Goal: Information Seeking & Learning: Learn about a topic

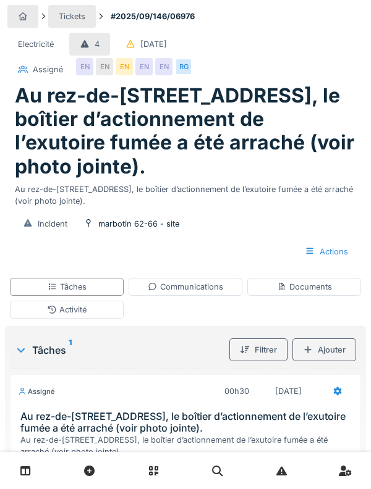
click at [40, 319] on div "Activité" at bounding box center [67, 310] width 114 height 18
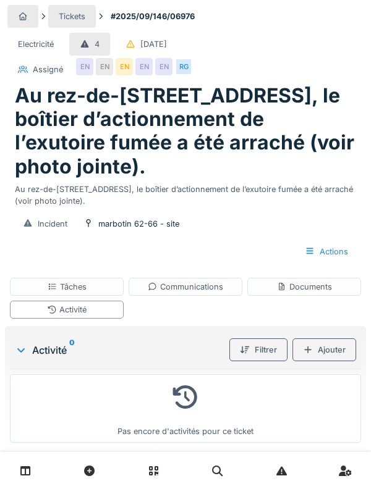
click at [319, 296] on div "Documents" at bounding box center [304, 287] width 114 height 18
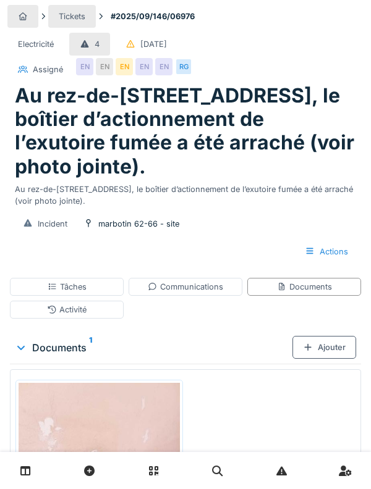
click at [48, 291] on icon at bounding box center [53, 287] width 10 height 8
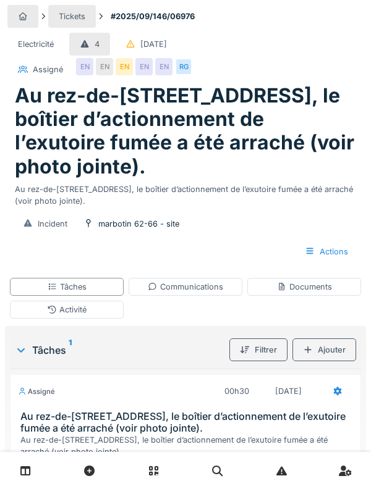
click at [314, 293] on div "Documents" at bounding box center [304, 287] width 55 height 12
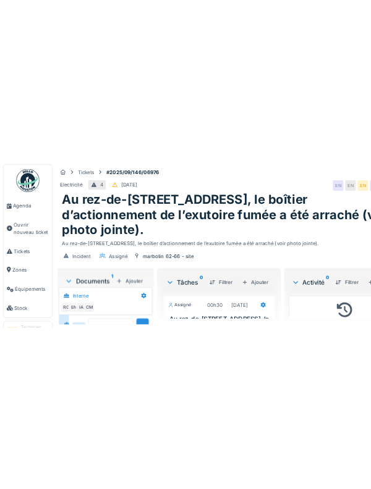
scroll to position [48, 0]
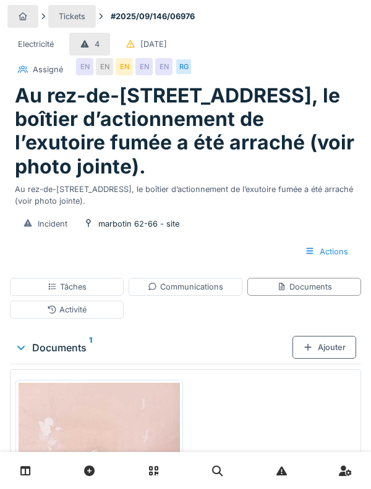
click at [57, 316] on div "Activité" at bounding box center [67, 310] width 40 height 12
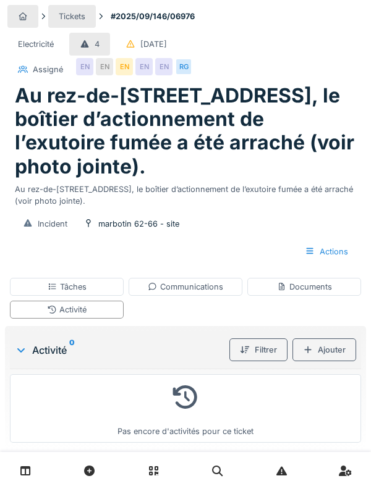
click at [36, 296] on div "Tâches" at bounding box center [67, 287] width 114 height 18
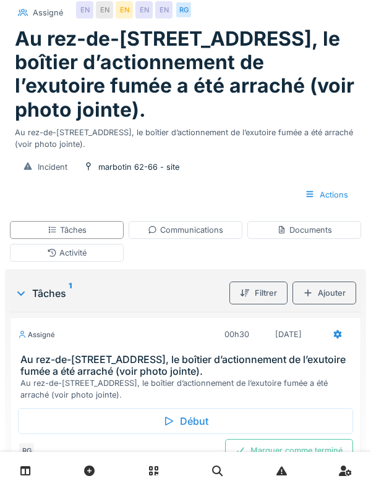
scroll to position [75, 0]
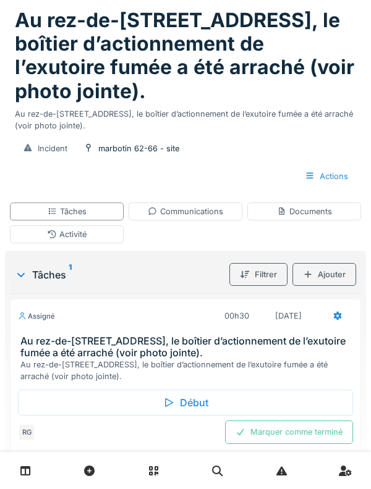
click at [46, 414] on div "Début" at bounding box center [185, 403] width 335 height 26
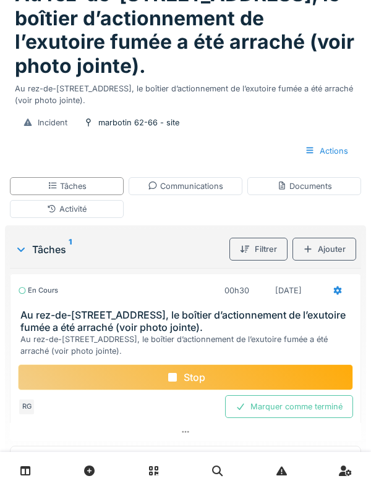
click at [37, 218] on div "Activité" at bounding box center [67, 209] width 114 height 18
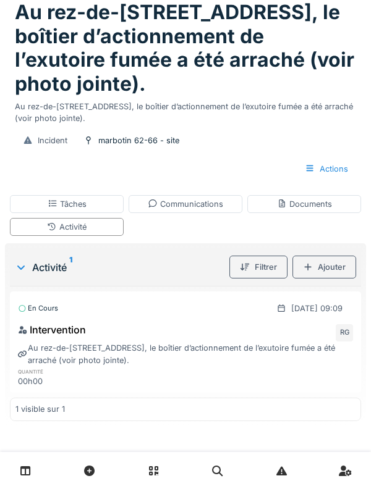
scroll to position [39, 0]
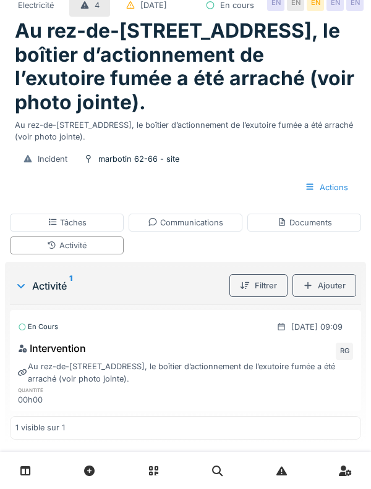
click at [313, 229] on div "Documents" at bounding box center [304, 223] width 55 height 12
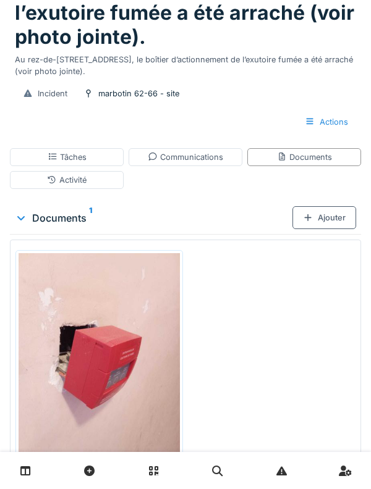
scroll to position [130, 0]
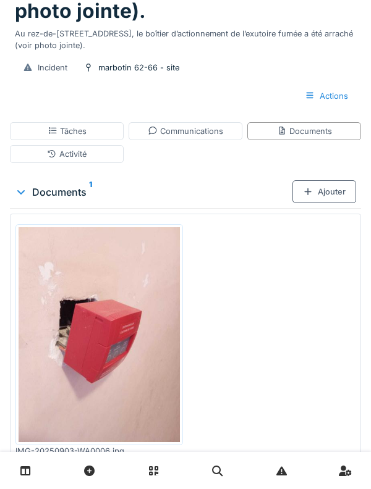
click at [30, 163] on div "Activité" at bounding box center [67, 154] width 114 height 18
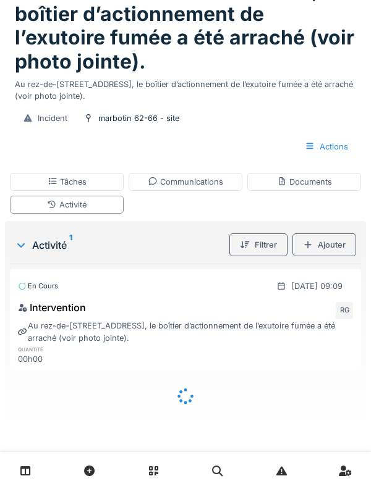
click at [34, 177] on div "Tâches" at bounding box center [67, 182] width 114 height 18
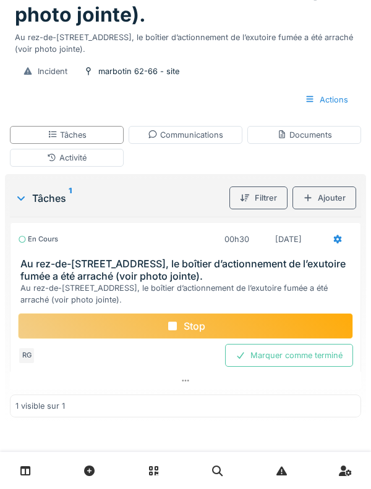
click at [36, 167] on div "Activité" at bounding box center [67, 158] width 114 height 18
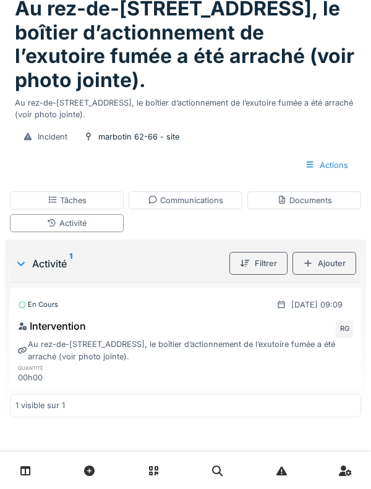
click at [206, 196] on div "Communications" at bounding box center [185, 201] width 75 height 12
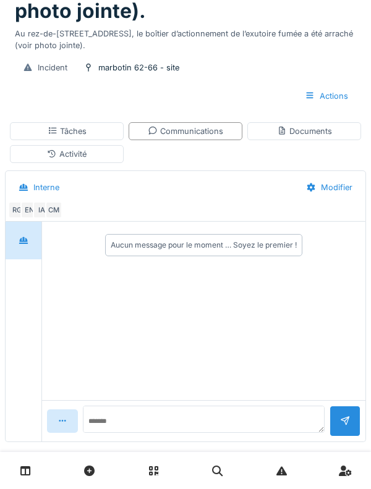
scroll to position [91, 0]
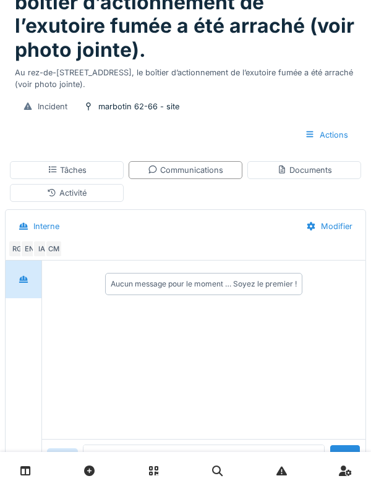
click at [37, 258] on div "IA" at bounding box center [41, 248] width 17 height 17
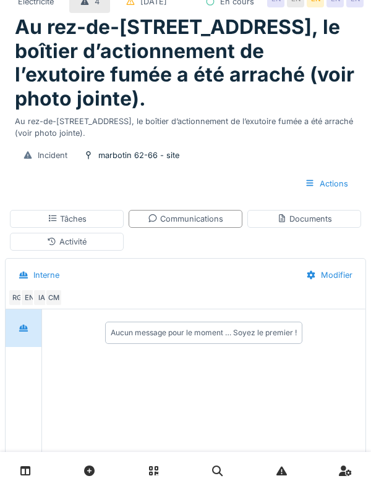
scroll to position [0, 0]
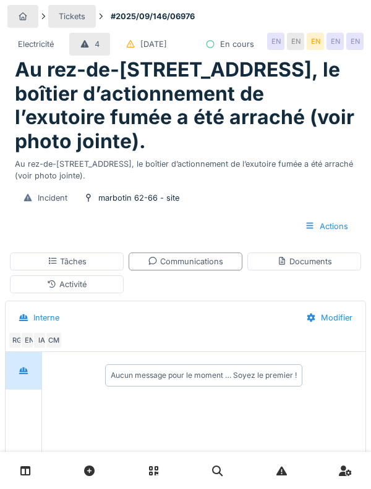
click at [46, 242] on div "Incident marbotin 62-66 - site Actions" at bounding box center [185, 212] width 356 height 61
click at [43, 271] on div "Tâches" at bounding box center [67, 262] width 114 height 18
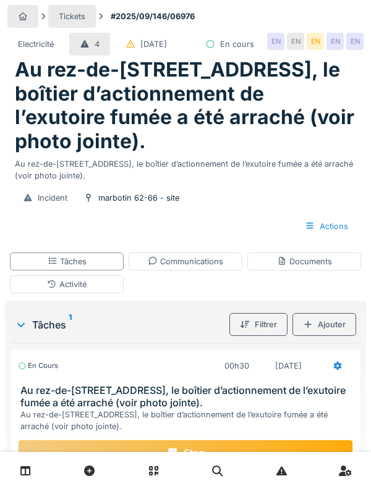
click at [298, 267] on div "Documents" at bounding box center [304, 262] width 55 height 12
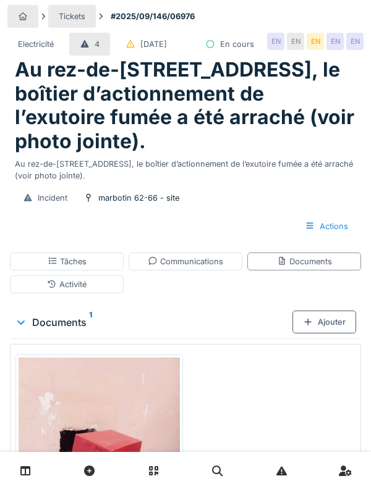
click at [43, 271] on div "Tâches" at bounding box center [67, 262] width 114 height 18
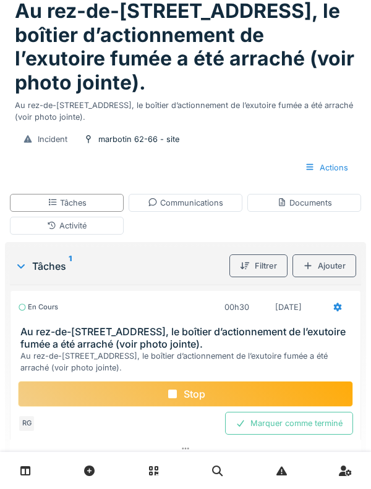
scroll to position [83, 0]
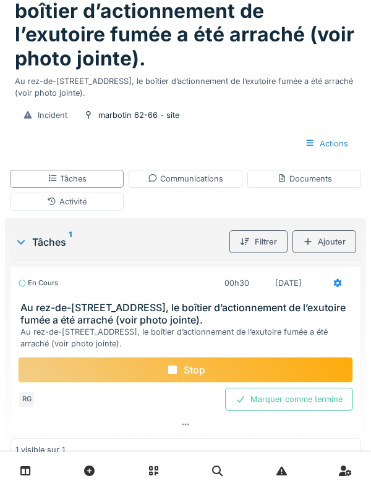
click at [32, 211] on div "Activité" at bounding box center [67, 202] width 114 height 18
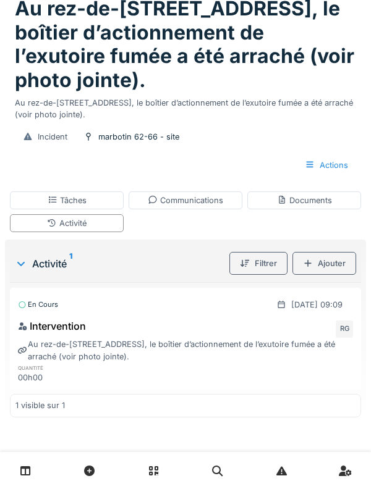
click at [30, 209] on div "Tâches" at bounding box center [67, 200] width 114 height 18
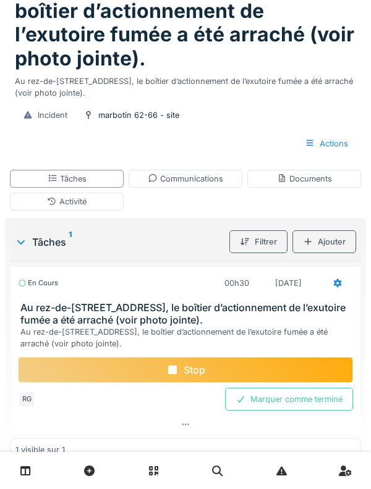
click at [227, 188] on div "Communications" at bounding box center [185, 179] width 114 height 18
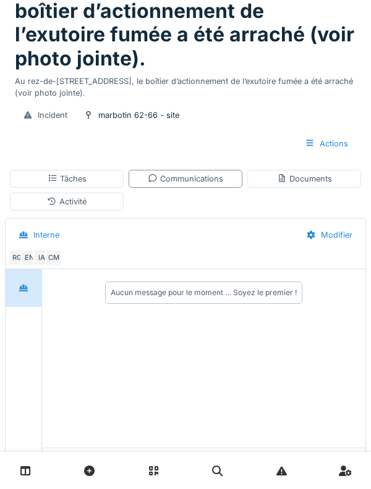
click at [298, 185] on div "Documents" at bounding box center [304, 179] width 55 height 12
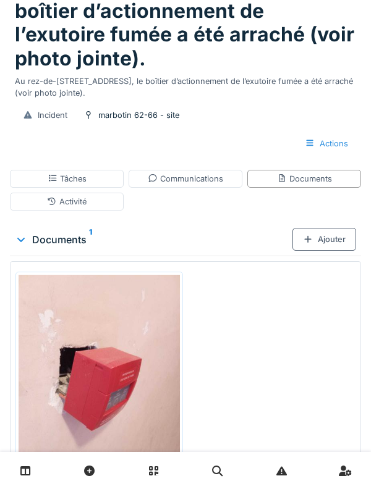
click at [33, 211] on div "Activité" at bounding box center [67, 202] width 114 height 18
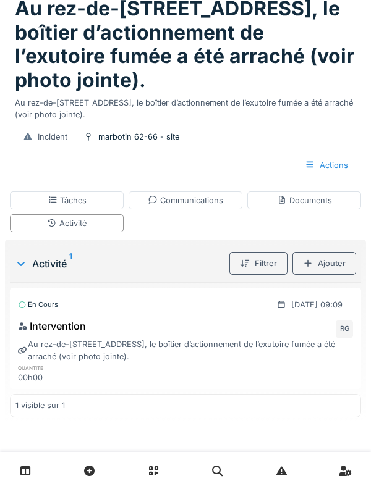
click at [296, 206] on div "Documents" at bounding box center [304, 201] width 55 height 12
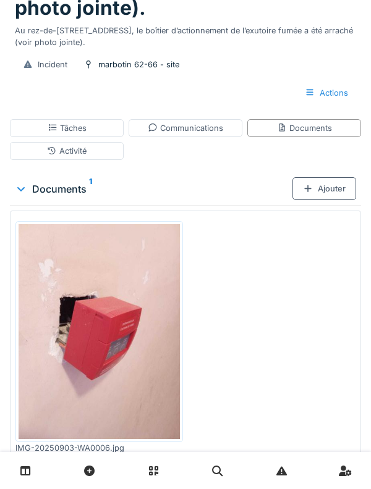
scroll to position [0, 0]
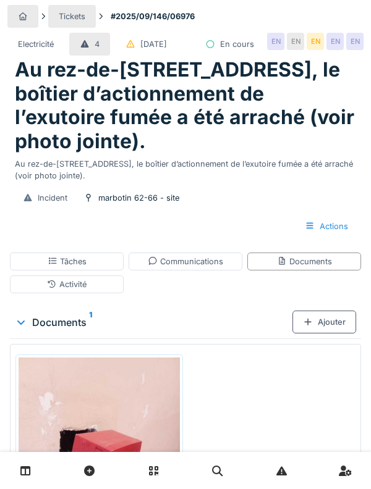
click at [51, 265] on icon at bounding box center [53, 261] width 10 height 8
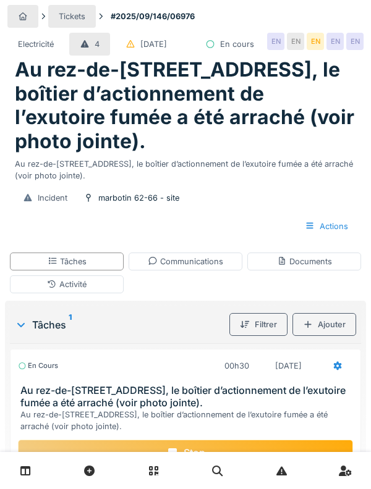
click at [313, 271] on div "Documents" at bounding box center [304, 262] width 114 height 18
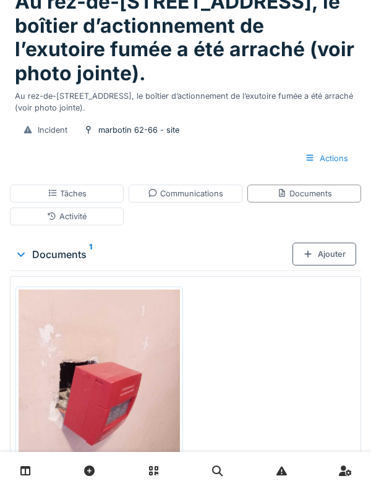
scroll to position [127, 0]
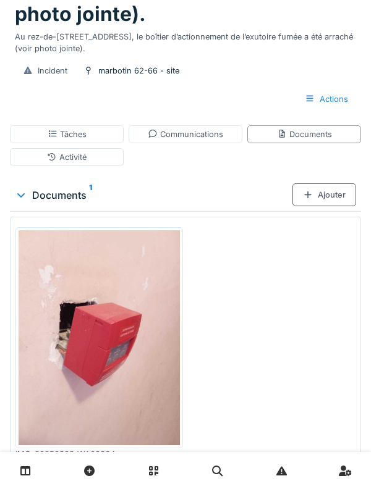
click at [28, 467] on icon at bounding box center [25, 471] width 11 height 11
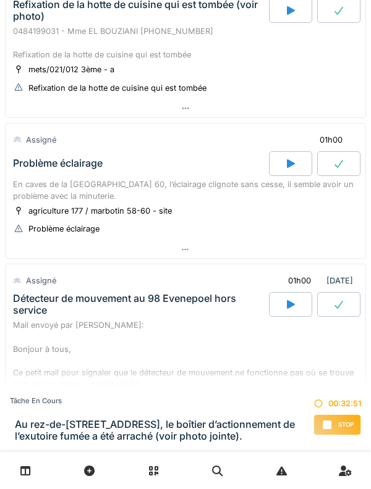
scroll to position [292, 0]
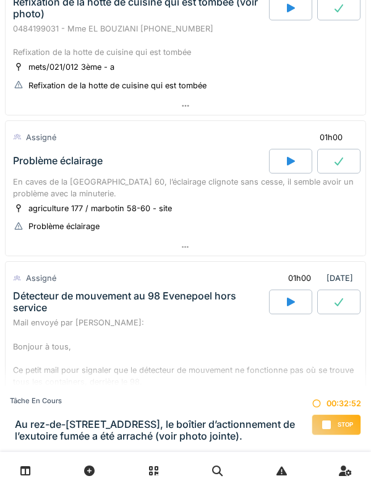
click at [152, 191] on div "En caves de la [GEOGRAPHIC_DATA] 60, l’éclairage clignote sans cesse, il semble…" at bounding box center [185, 187] width 345 height 23
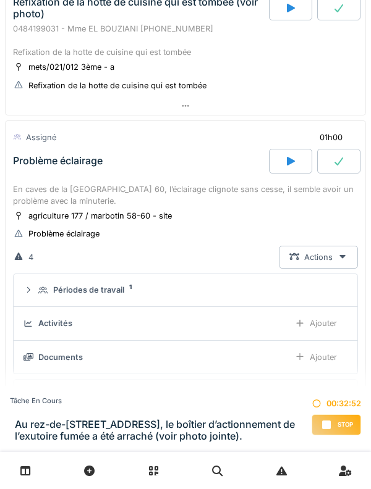
scroll to position [375, 0]
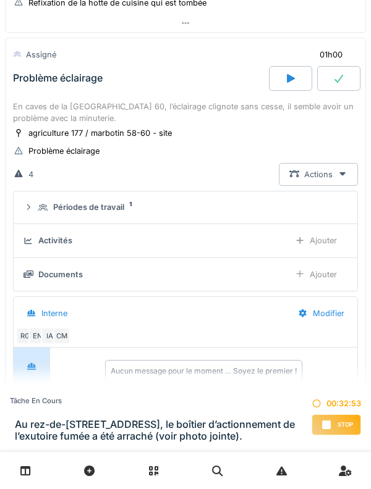
click at [30, 211] on icon at bounding box center [28, 207] width 10 height 8
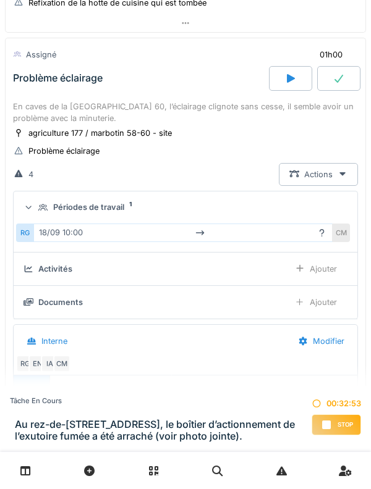
click at [32, 212] on icon at bounding box center [29, 208] width 8 height 10
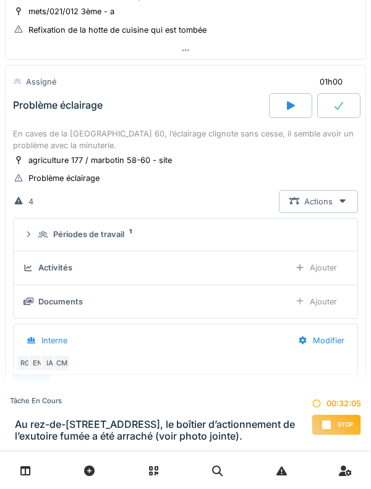
scroll to position [348, 0]
click at [41, 240] on div "Périodes de travail 1" at bounding box center [190, 234] width 304 height 12
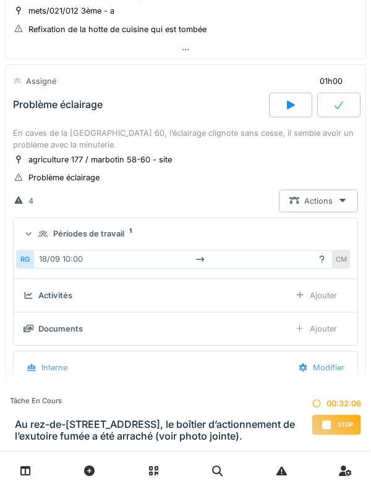
click at [347, 268] on div "CM" at bounding box center [340, 259] width 17 height 18
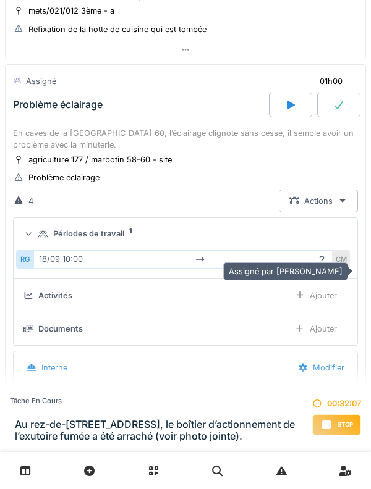
click at [41, 232] on details "Périodes de travail 1 RG 18/09 10:00 CM" at bounding box center [185, 248] width 343 height 61
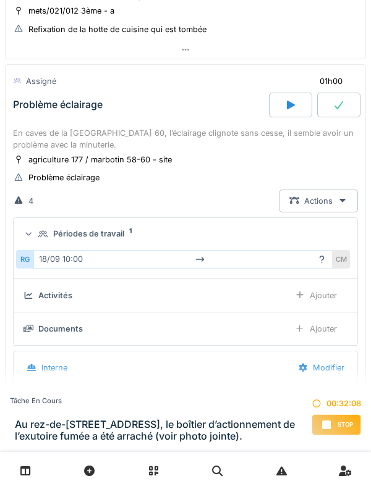
click at [40, 240] on summary "Périodes de travail 1" at bounding box center [186, 234] width 334 height 23
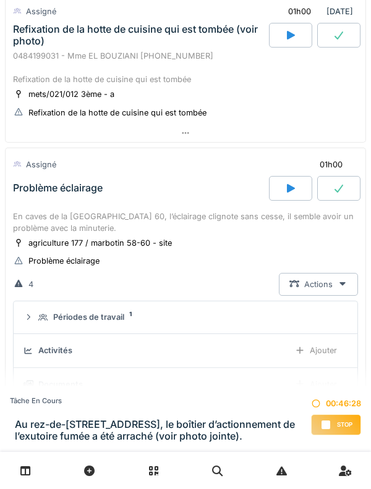
scroll to position [262, 0]
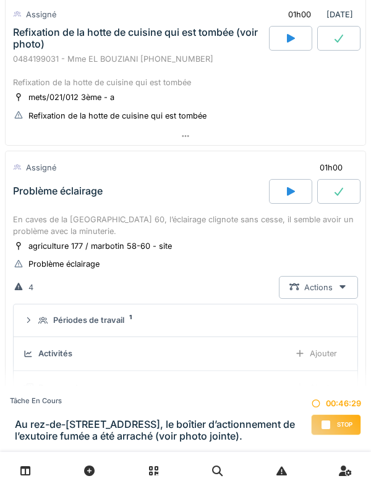
click at [167, 202] on div "Problème éclairage" at bounding box center [140, 191] width 258 height 25
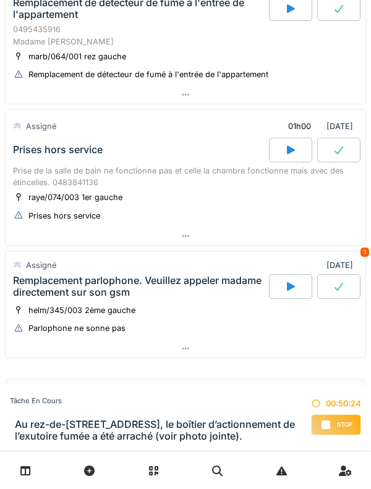
scroll to position [839, 0]
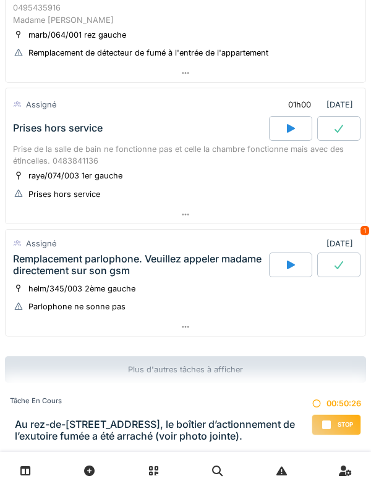
click at [20, 161] on div "Prise de la salle de bain ne fonctionne pas et celle la chambre fonctionne mais…" at bounding box center [185, 154] width 345 height 23
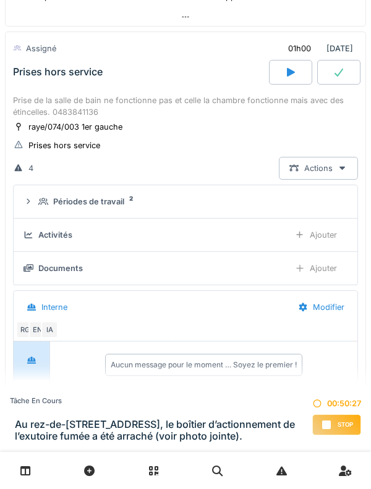
scroll to position [877, 0]
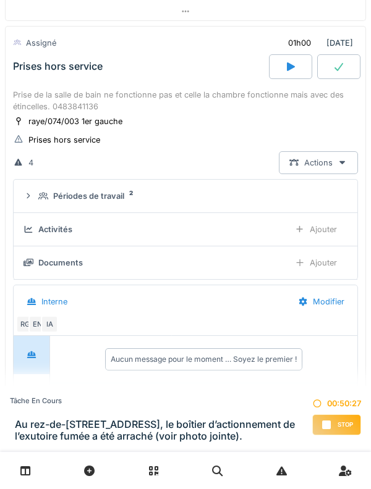
click at [38, 208] on summary "Périodes de travail 2" at bounding box center [186, 196] width 334 height 23
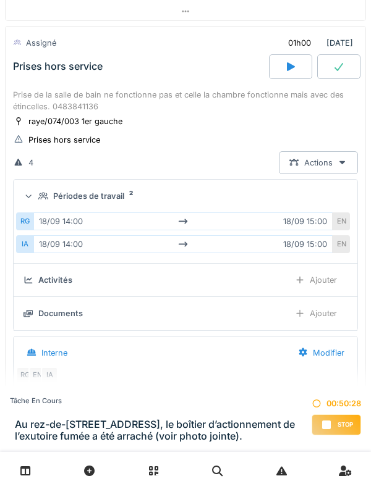
click at [30, 202] on div "Périodes de travail 2" at bounding box center [185, 196] width 324 height 12
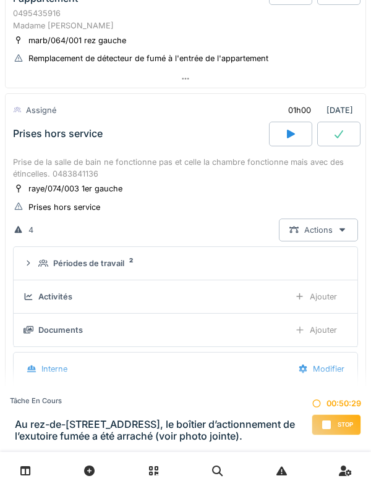
click at [38, 180] on div "Prise de la salle de bain ne fonctionne pas et celle la chambre fonctionne mais…" at bounding box center [185, 167] width 345 height 23
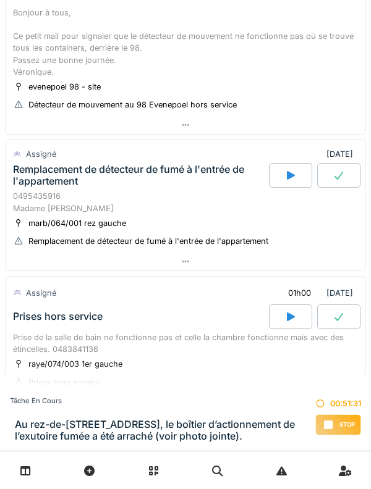
click at [37, 187] on div "Remplacement de détecteur de fumé à l'entrée de l'appartement" at bounding box center [139, 175] width 253 height 23
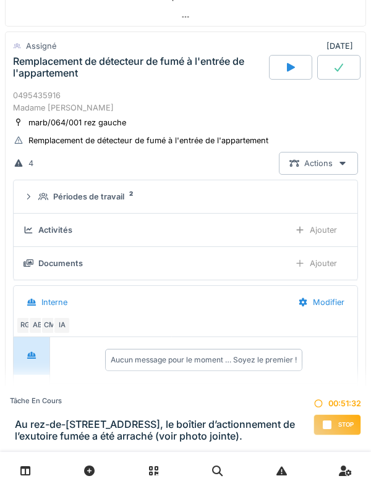
scroll to position [741, 0]
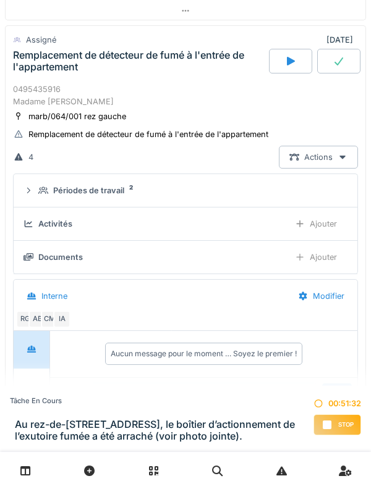
click at [33, 196] on div "Périodes de travail 2" at bounding box center [185, 191] width 324 height 12
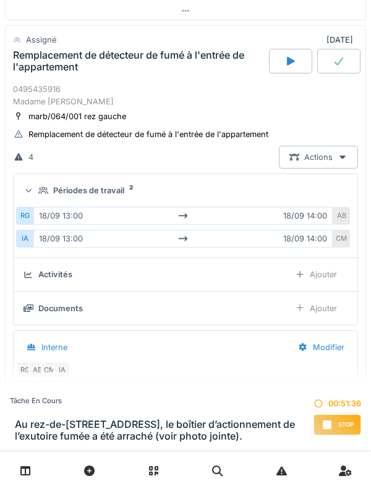
click at [32, 202] on summary "Périodes de travail 2" at bounding box center [186, 190] width 334 height 23
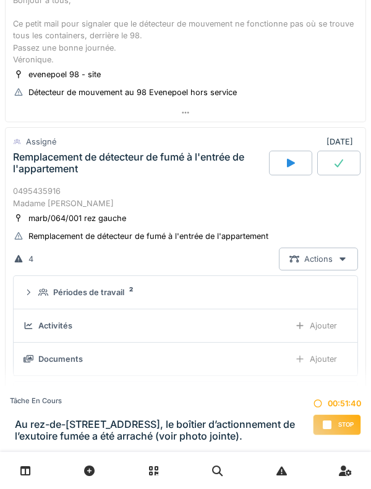
scroll to position [638, 0]
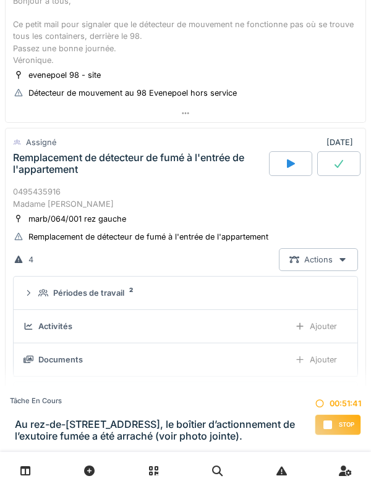
click at [32, 209] on div "0495435916 Madame Bianca AZZANI" at bounding box center [185, 197] width 345 height 23
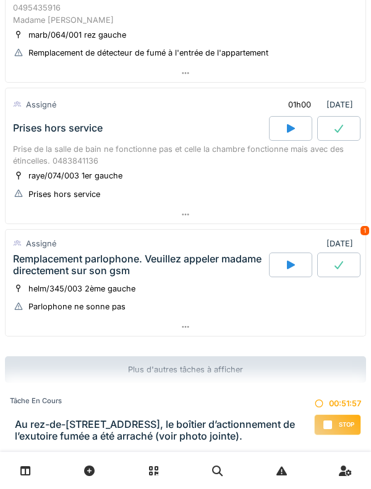
scroll to position [839, 0]
click at [339, 424] on span "Stop" at bounding box center [344, 425] width 15 height 9
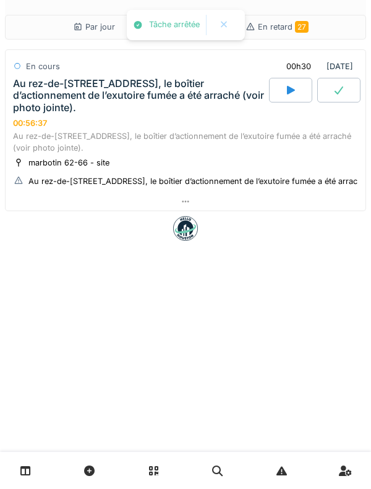
scroll to position [0, 0]
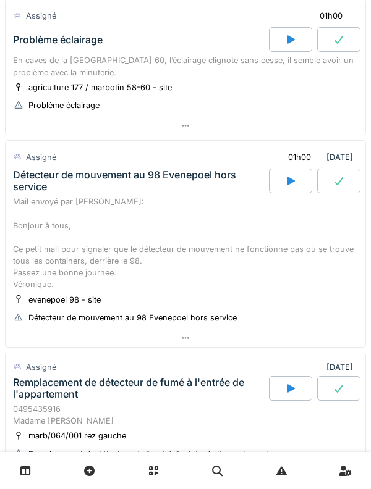
scroll to position [399, 0]
click at [177, 193] on div "Détecteur de mouvement au 98 Evenepoel hors service" at bounding box center [139, 180] width 253 height 23
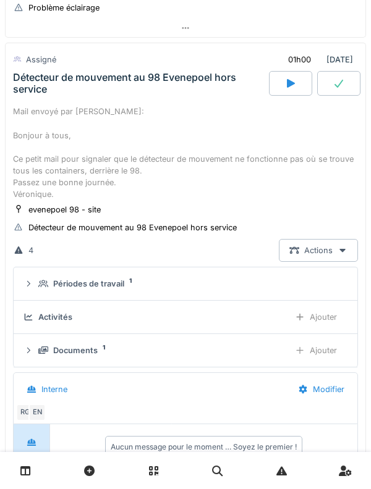
scroll to position [502, 0]
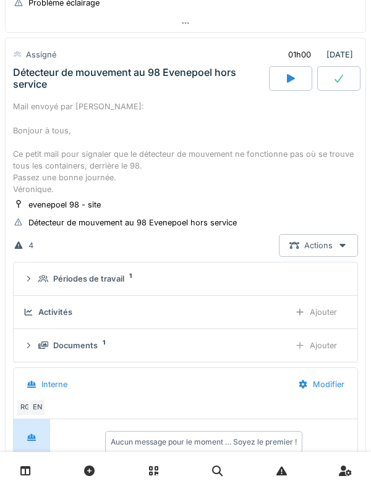
click at [100, 285] on div "Périodes de travail" at bounding box center [88, 279] width 71 height 12
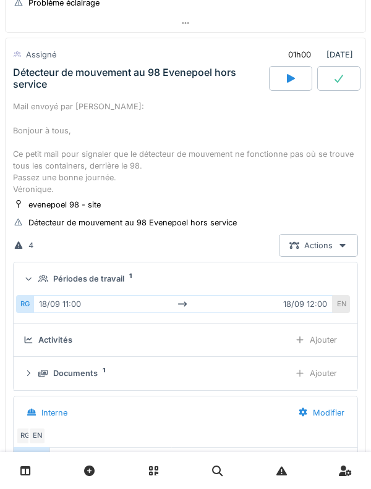
click at [109, 290] on summary "Périodes de travail 1" at bounding box center [186, 278] width 334 height 23
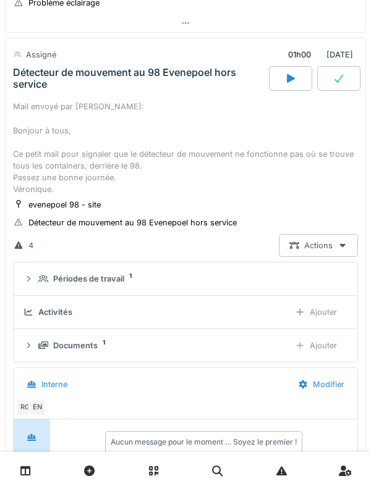
click at [289, 80] on div at bounding box center [290, 78] width 43 height 25
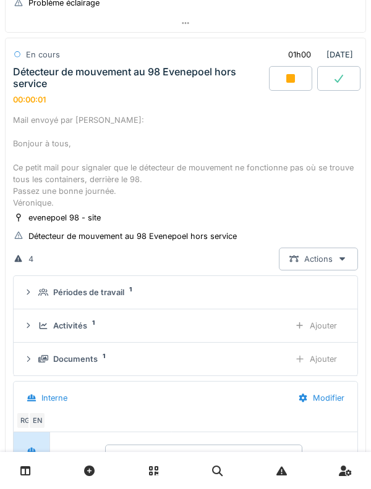
click at [251, 161] on div "Mail envoyé par Véronique: Bonjour à tous, Ce petit mail pour signaler que le d…" at bounding box center [185, 161] width 345 height 95
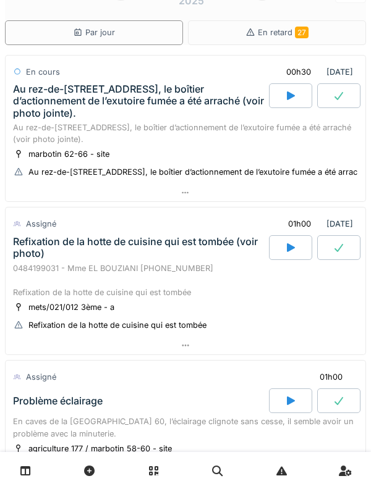
scroll to position [27, 0]
